Goal: Information Seeking & Learning: Learn about a topic

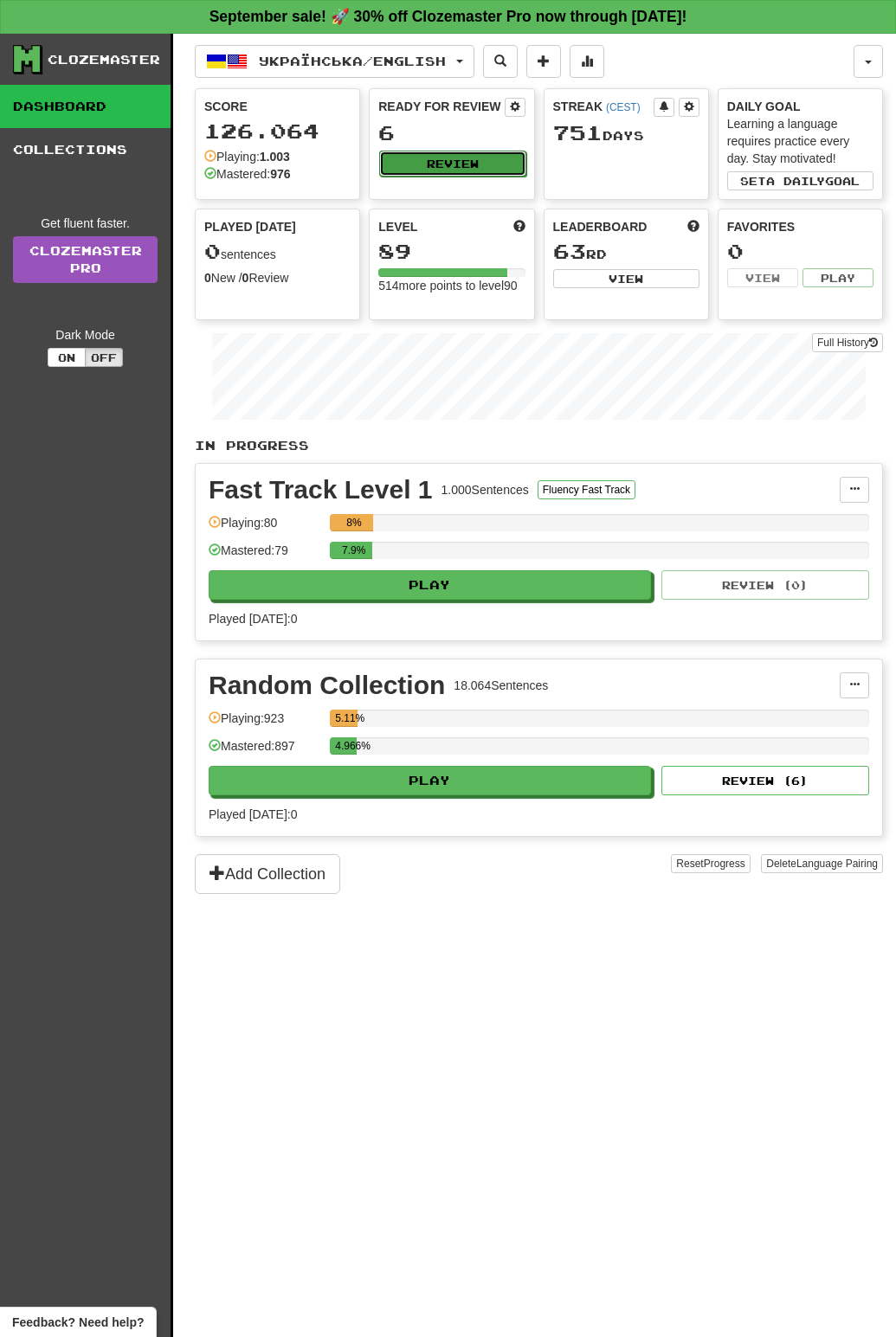
click at [456, 173] on button "Review" at bounding box center [452, 163] width 146 height 26
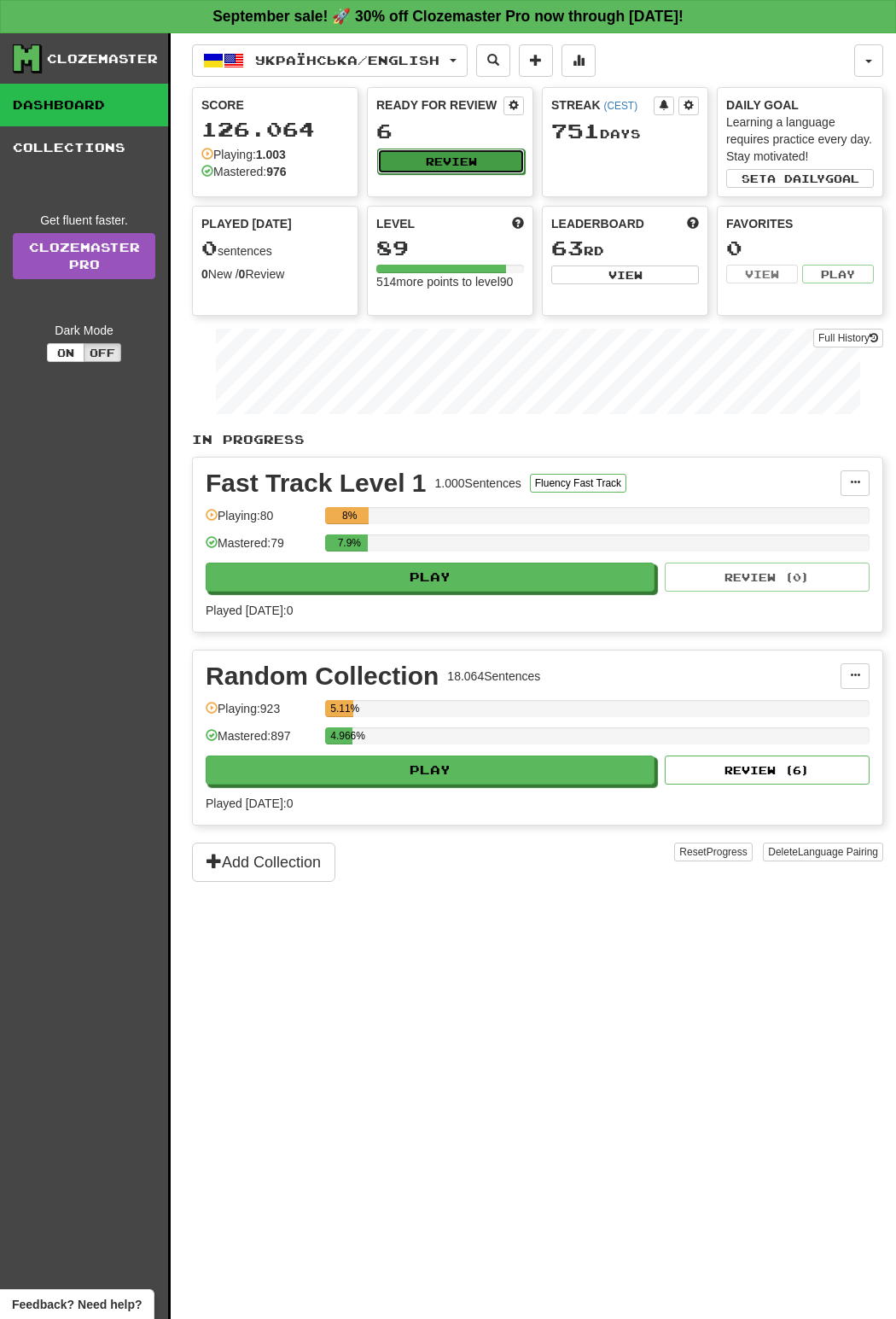
select select "**"
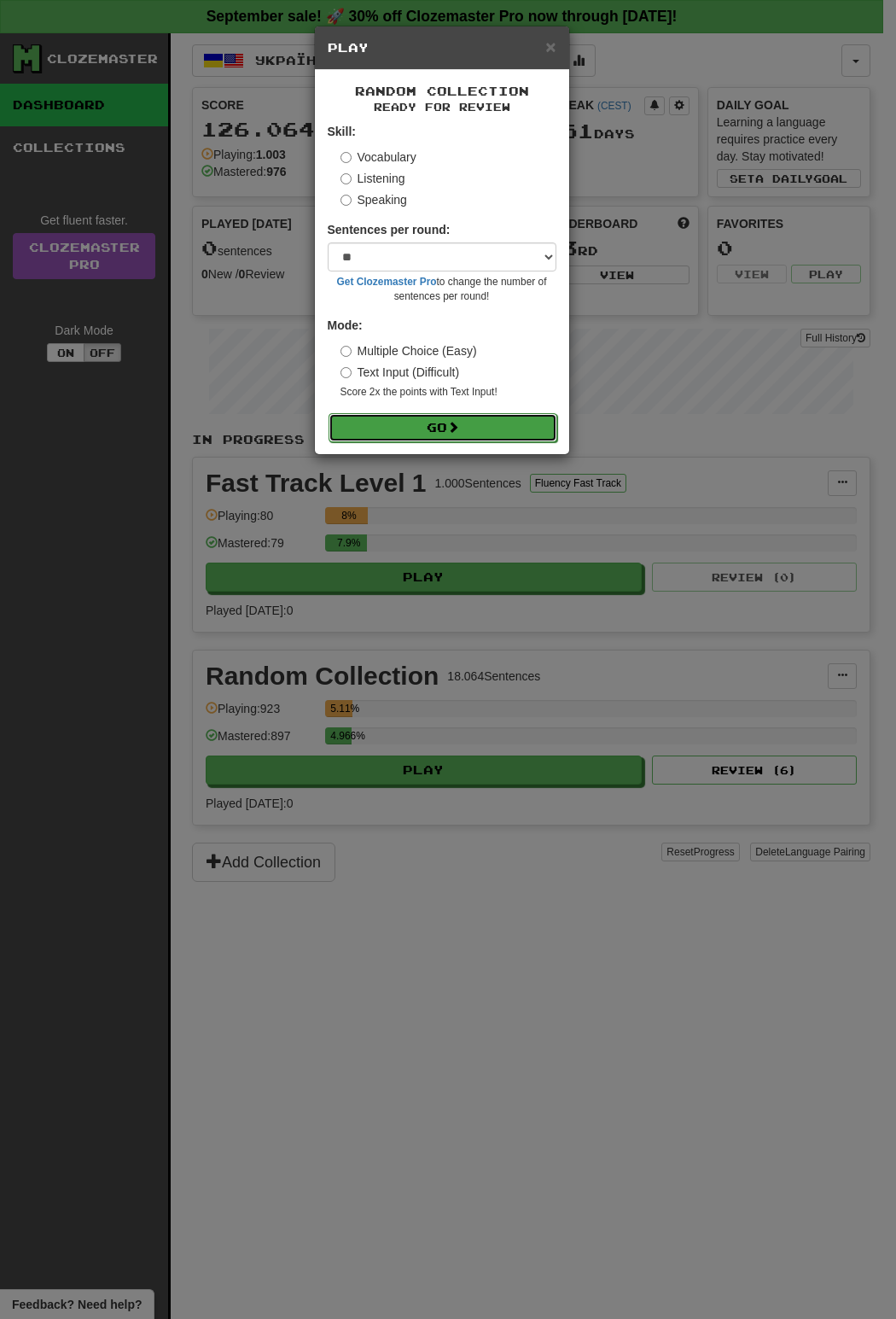
click at [496, 436] on button "Go" at bounding box center [443, 428] width 229 height 29
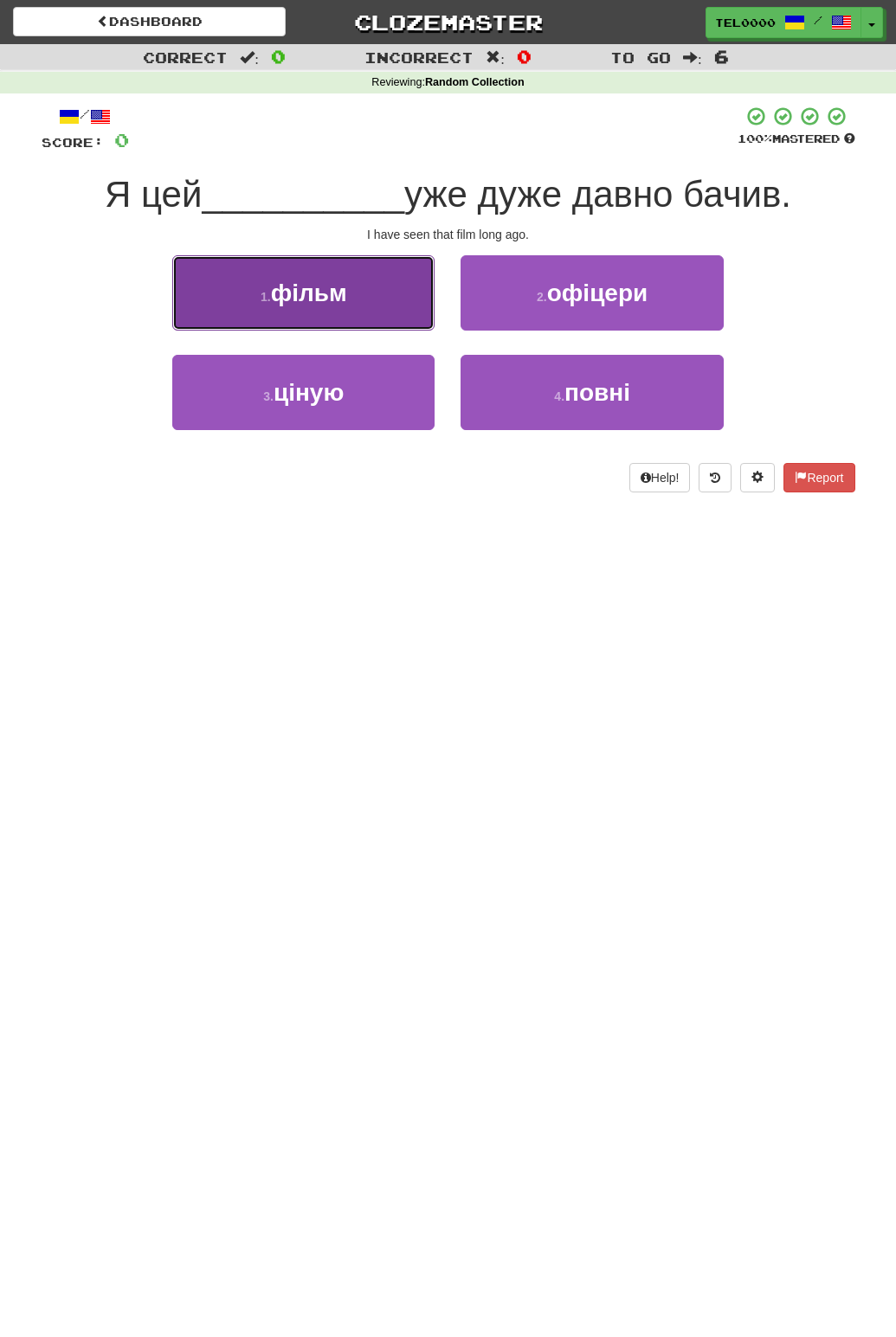
click at [292, 282] on span "фільм" at bounding box center [308, 293] width 77 height 27
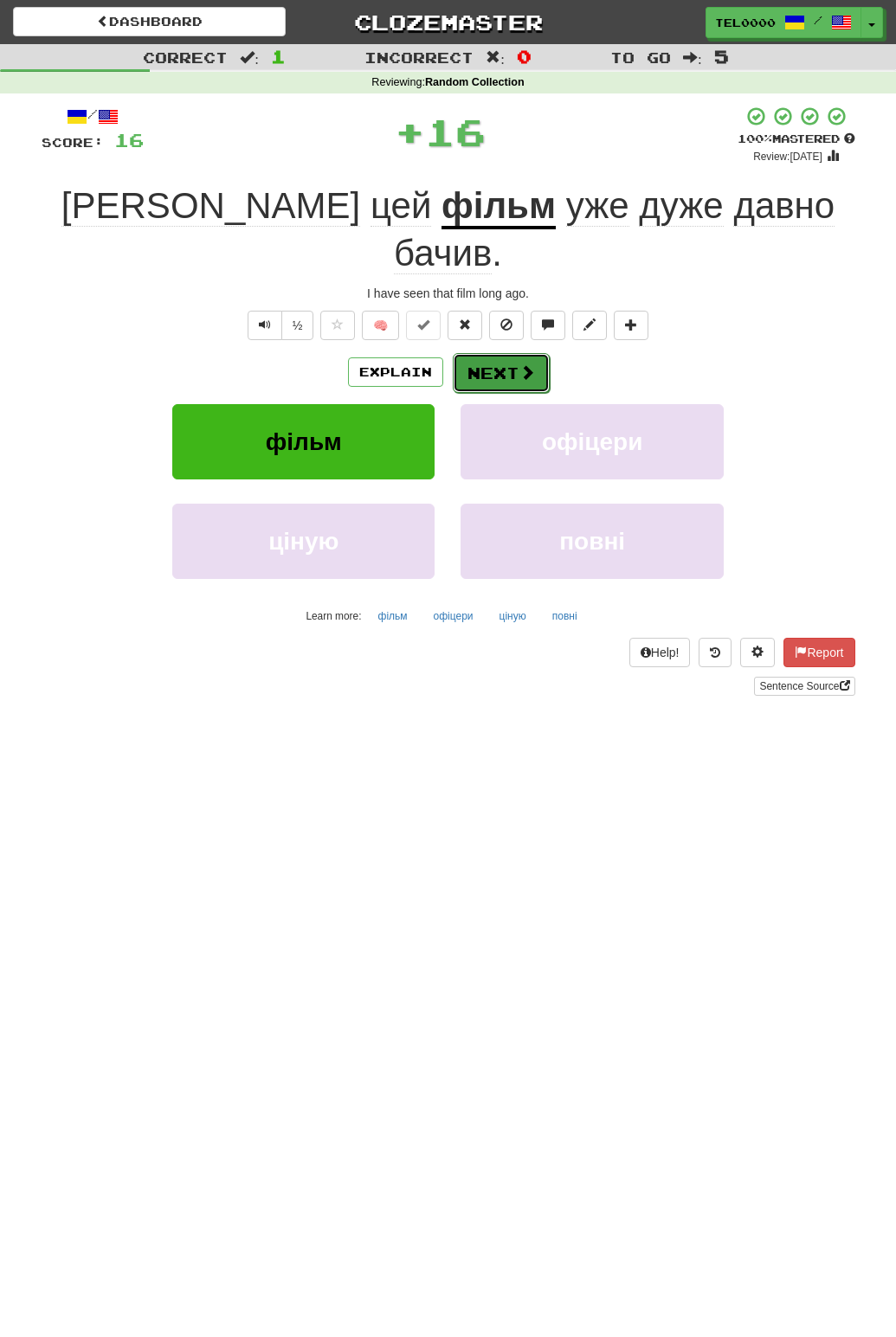
click at [496, 353] on button "Next" at bounding box center [501, 372] width 97 height 40
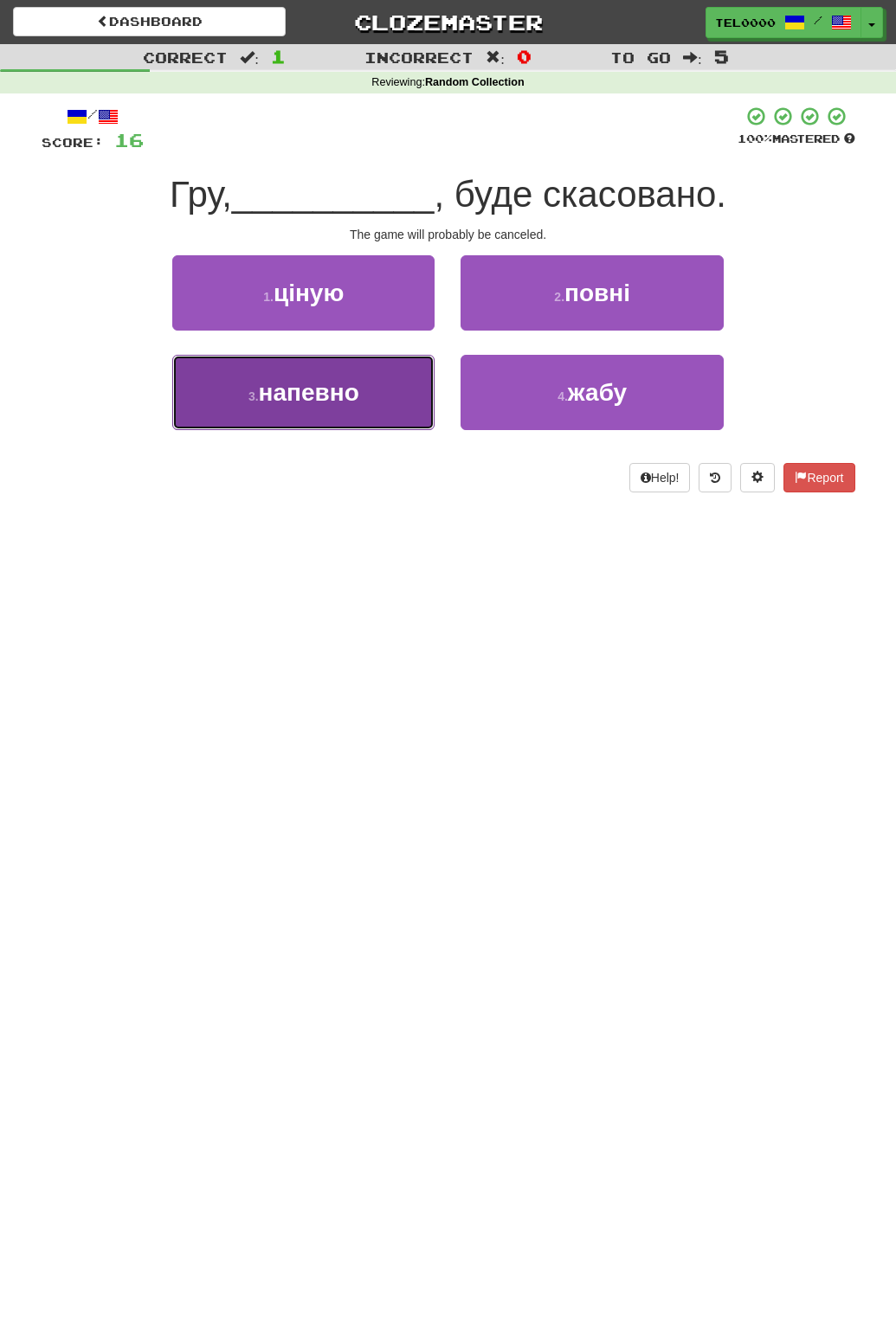
click at [370, 411] on button "3 . напевно" at bounding box center [304, 393] width 262 height 76
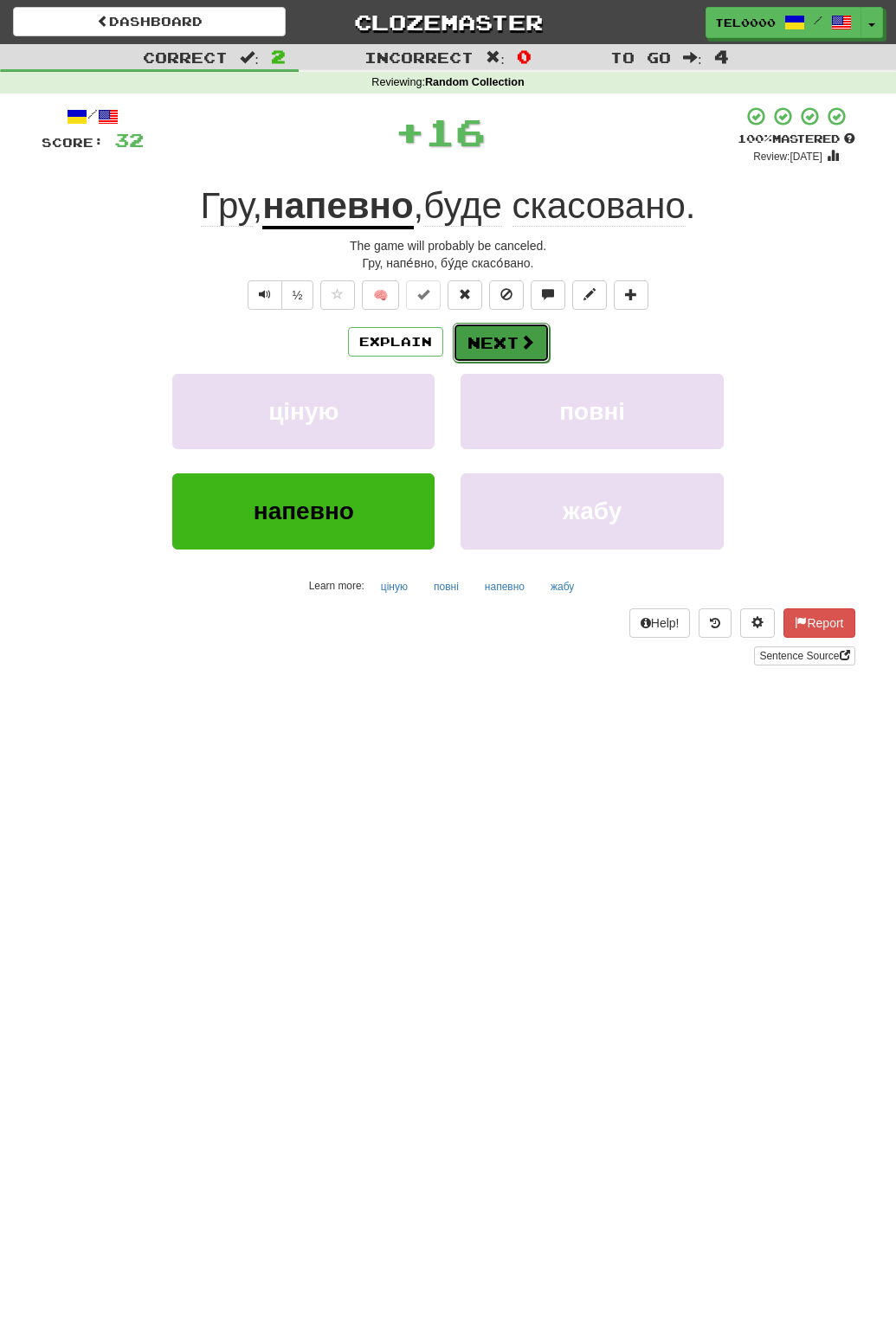
click at [484, 344] on button "Next" at bounding box center [501, 342] width 97 height 40
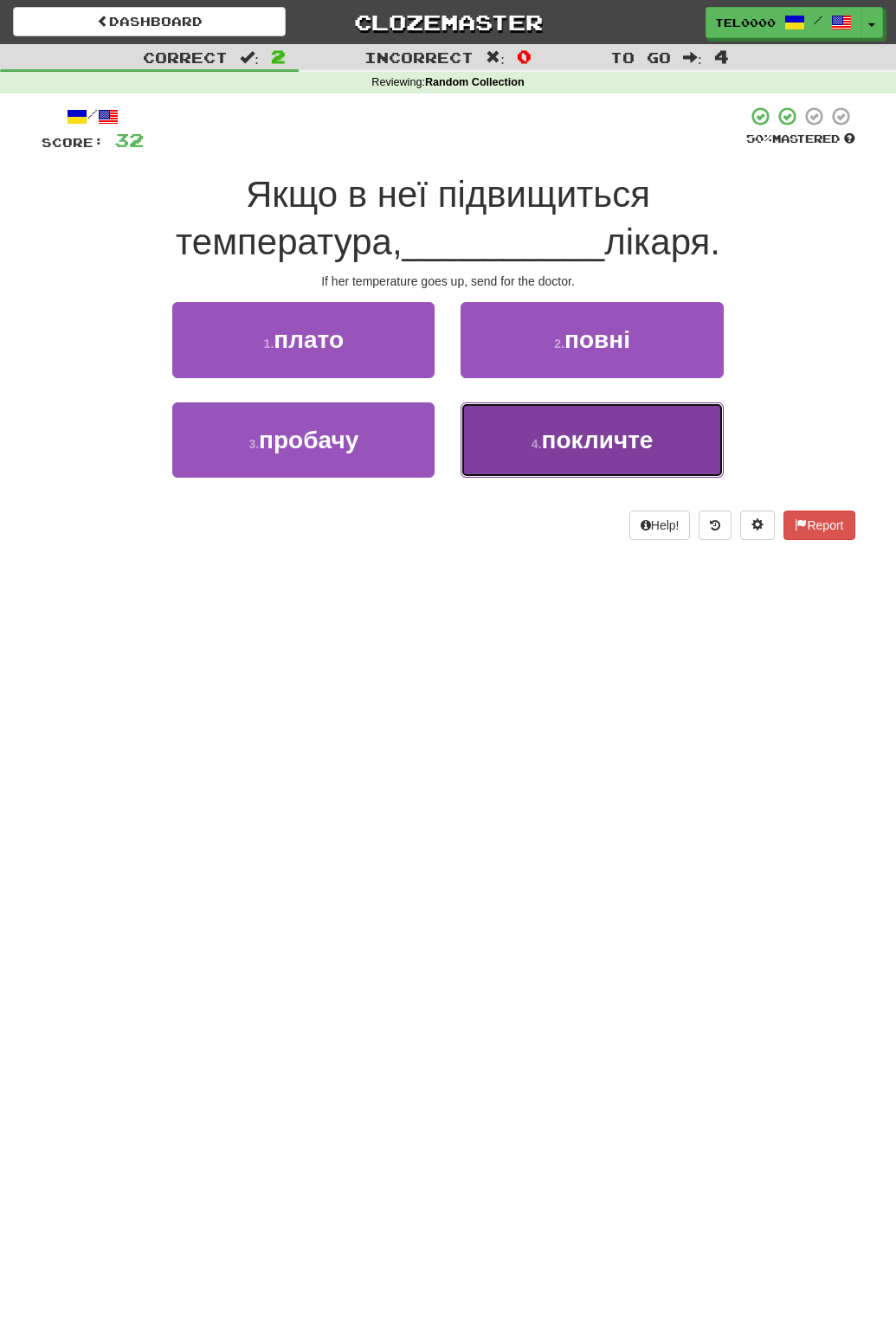
click at [474, 454] on button "4 . покличте" at bounding box center [592, 440] width 262 height 76
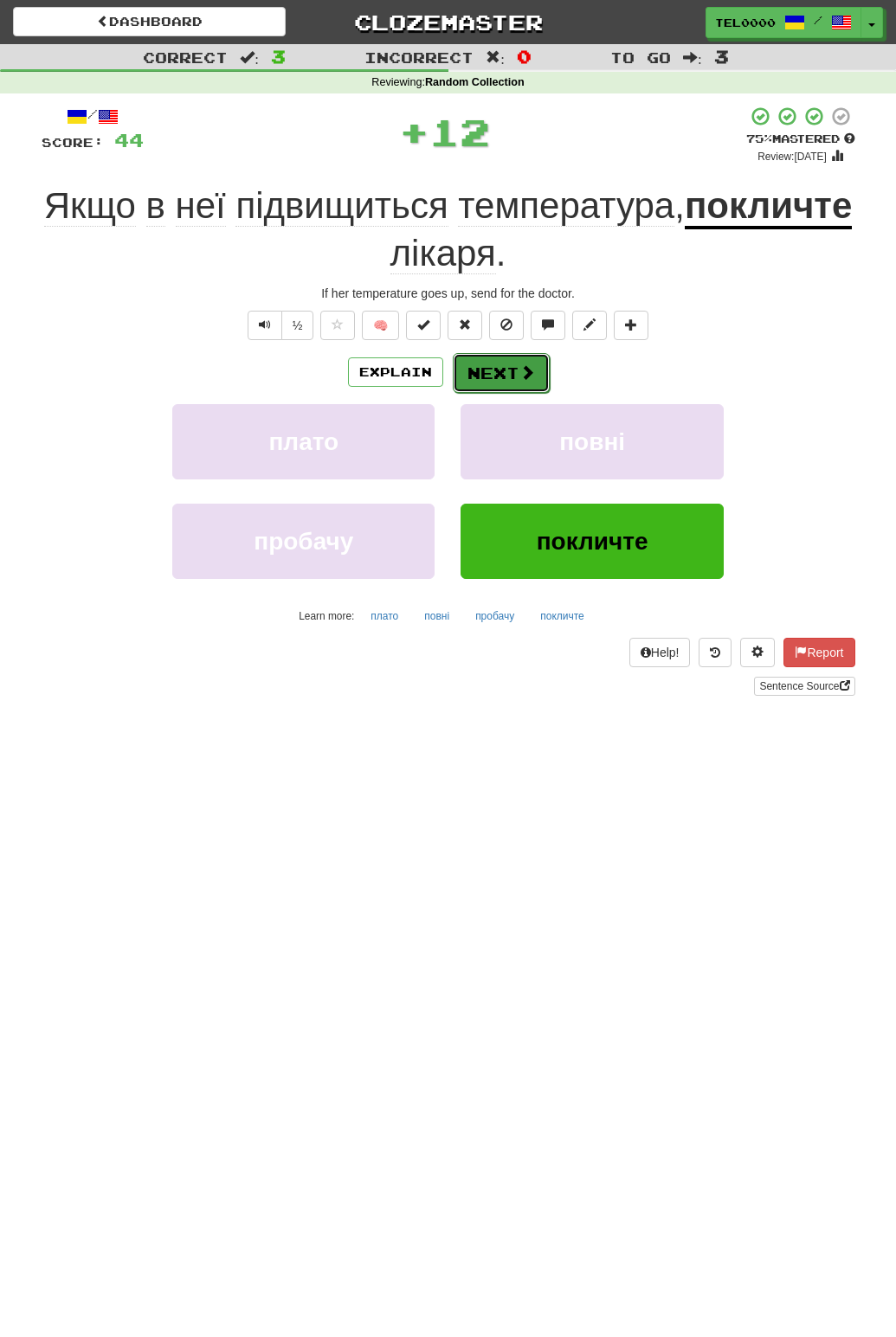
click at [488, 378] on button "Next" at bounding box center [501, 372] width 97 height 40
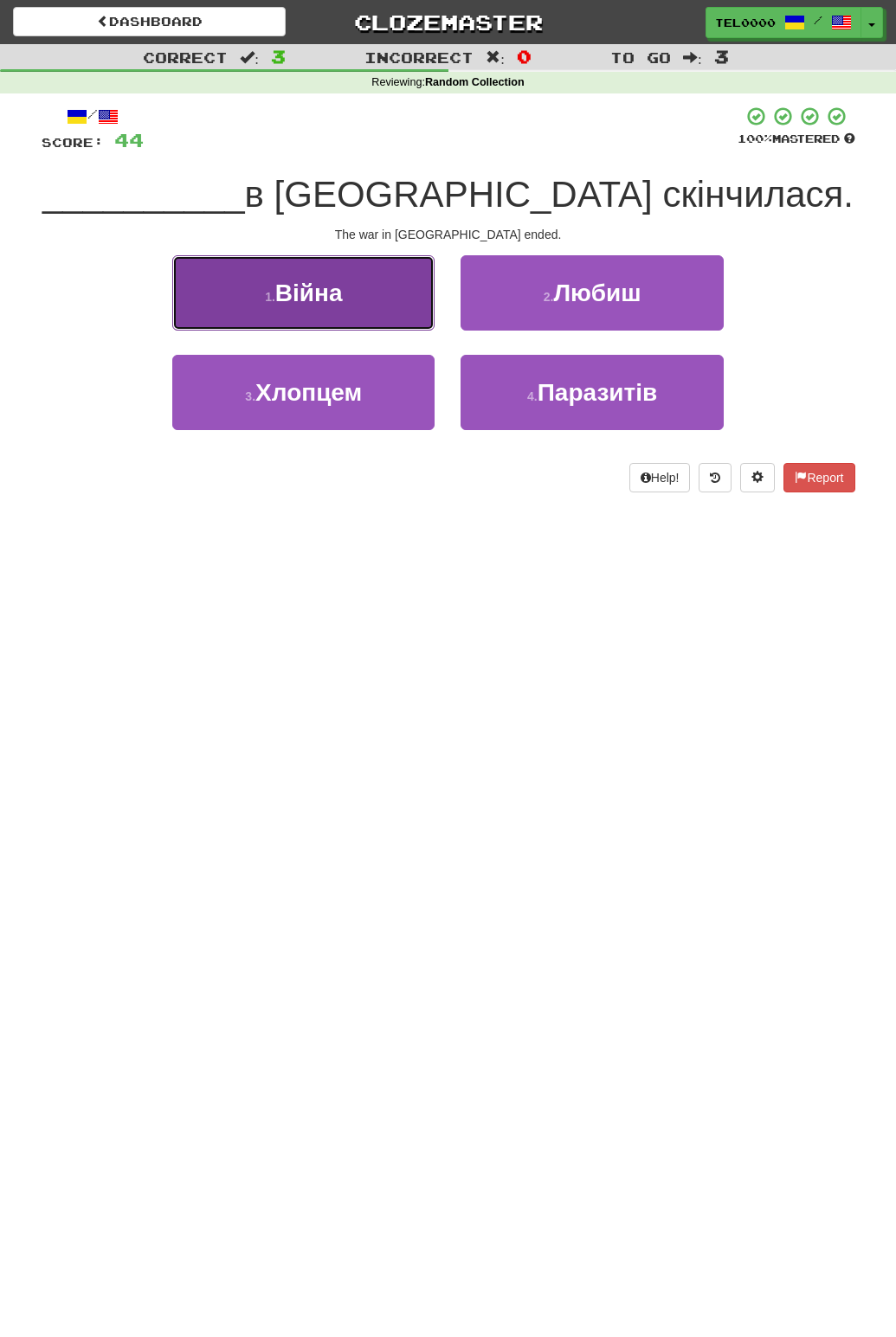
click at [369, 302] on button "1 . Війна" at bounding box center [304, 293] width 262 height 76
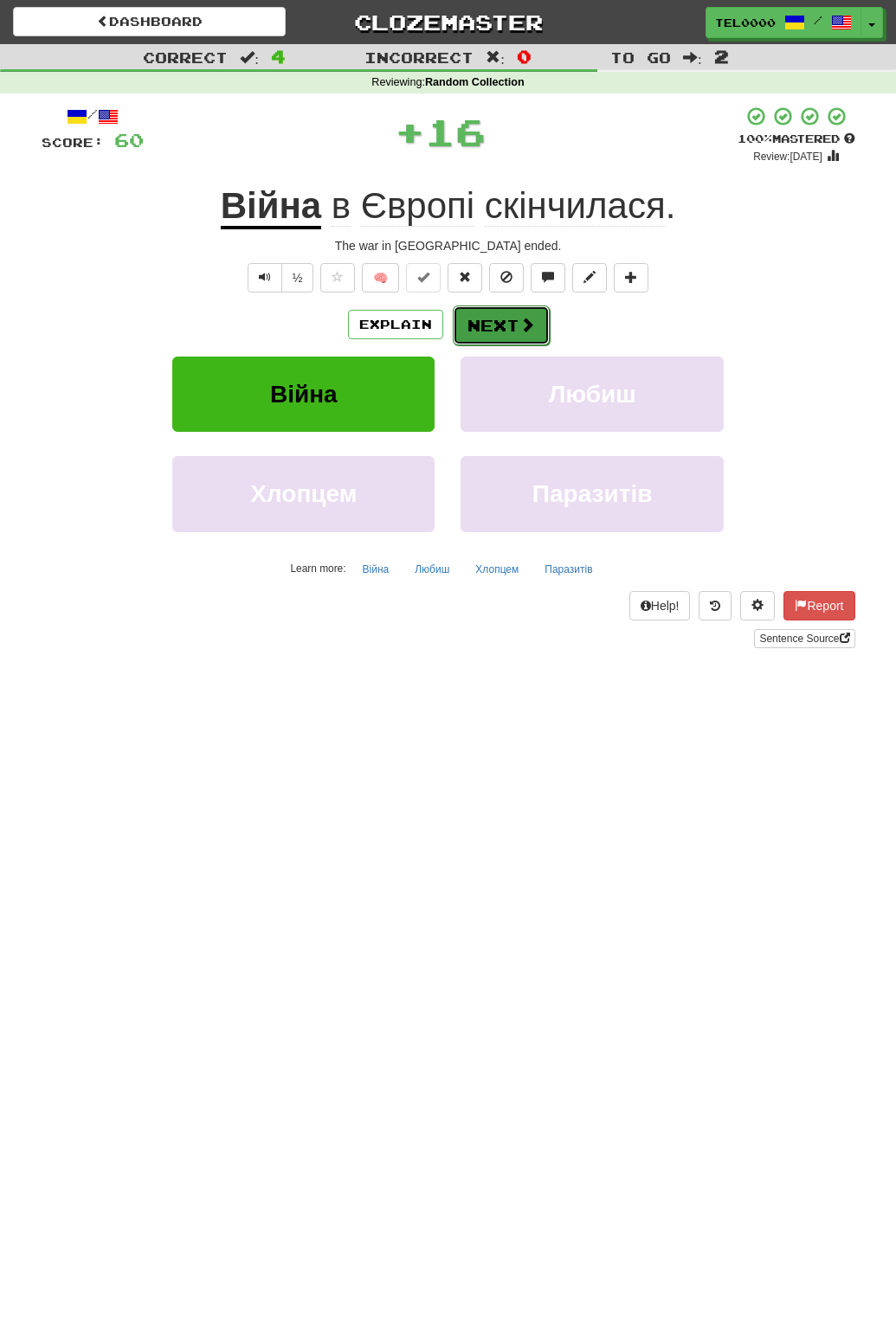
click at [488, 329] on button "Next" at bounding box center [501, 325] width 97 height 40
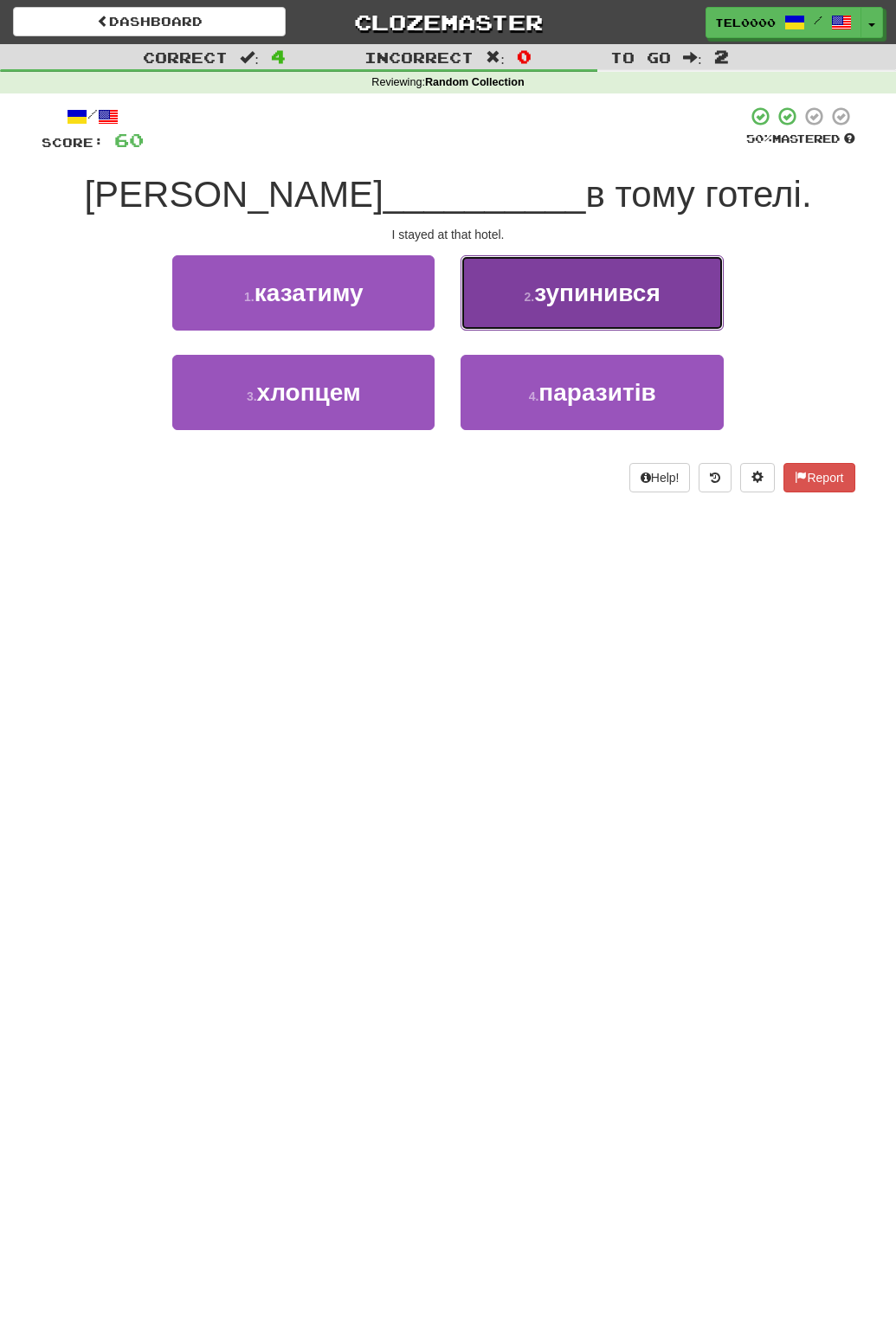
click at [561, 292] on span "зупинився" at bounding box center [596, 293] width 125 height 27
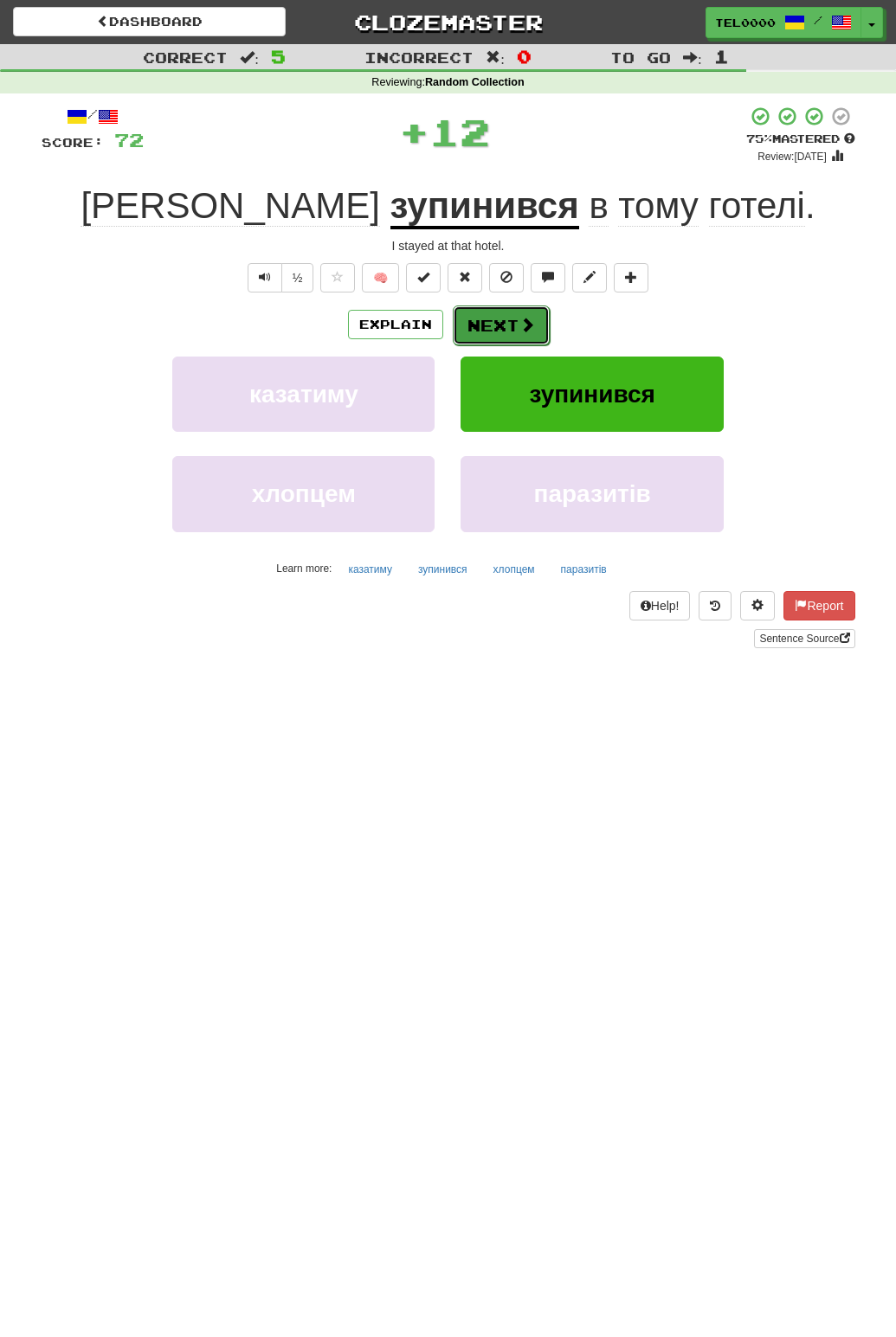
click at [527, 333] on span at bounding box center [527, 325] width 16 height 16
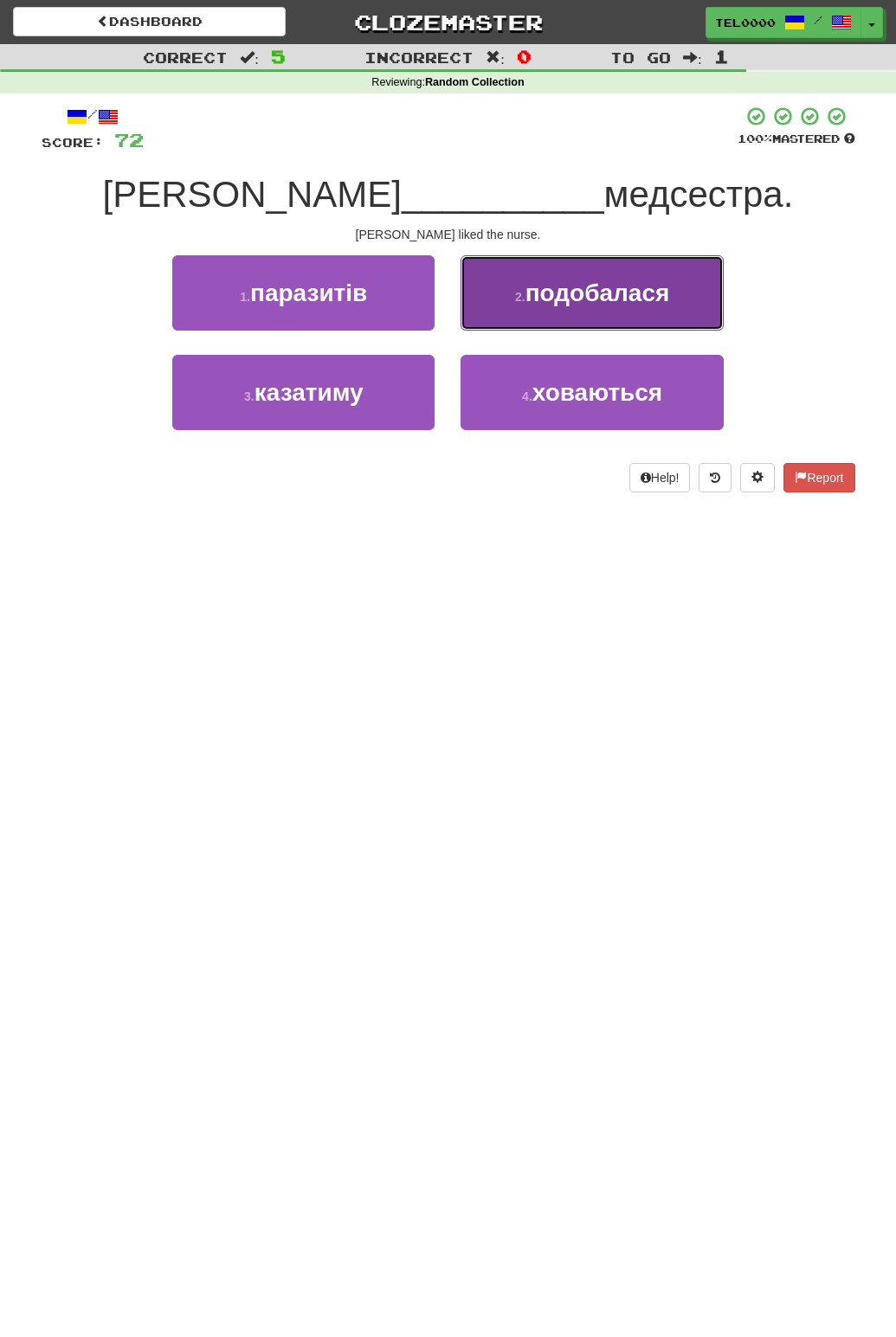
click at [572, 327] on button "2 . подобалася" at bounding box center [592, 293] width 262 height 76
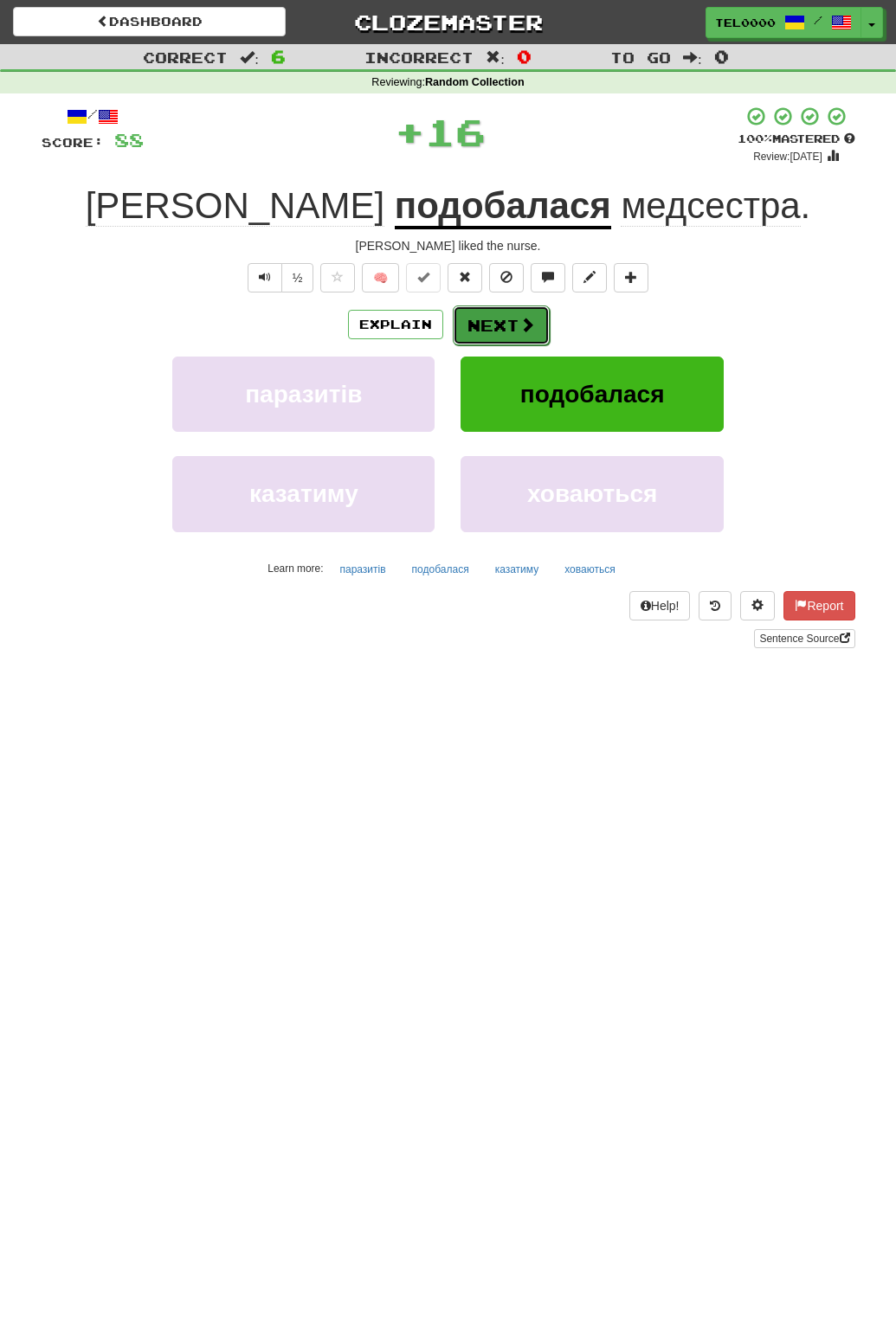
click at [519, 322] on span at bounding box center [527, 325] width 16 height 16
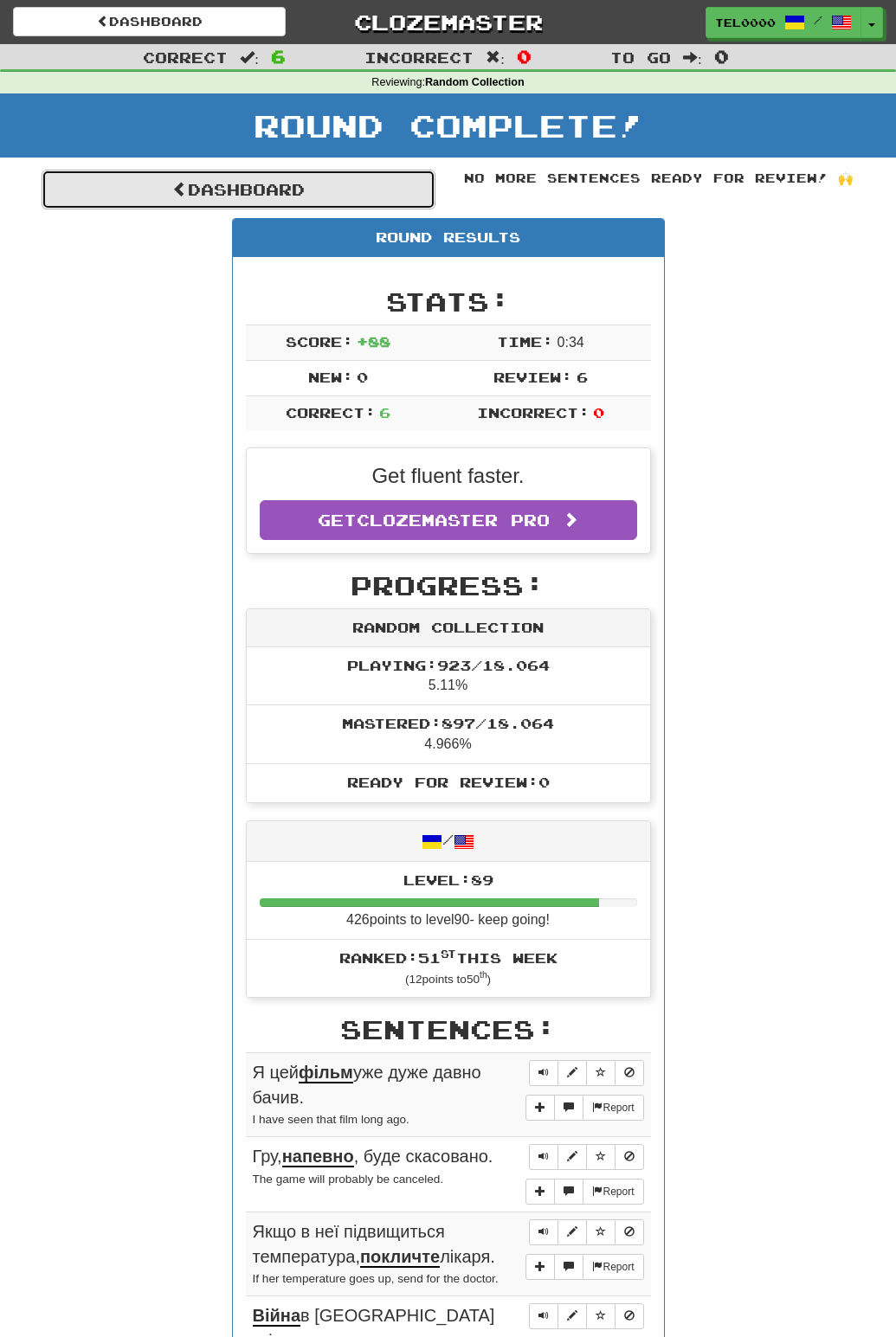
click at [253, 196] on link "Dashboard" at bounding box center [239, 189] width 394 height 40
